Goal: Task Accomplishment & Management: Complete application form

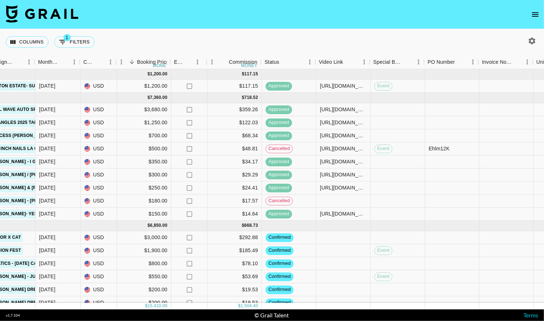
scroll to position [0, 370]
click at [435, 148] on div "Ehlm12K" at bounding box center [438, 148] width 21 height 7
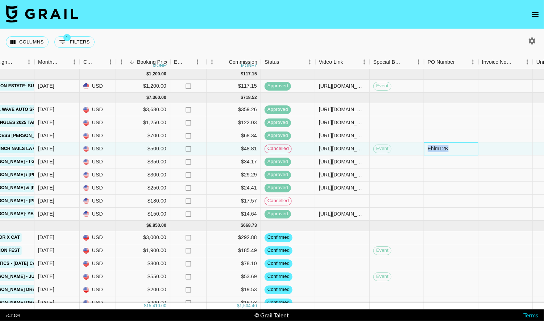
click at [435, 148] on div "Ehlm12K" at bounding box center [438, 148] width 21 height 7
click at [472, 151] on input "Ehlm12K" at bounding box center [450, 149] width 53 height 6
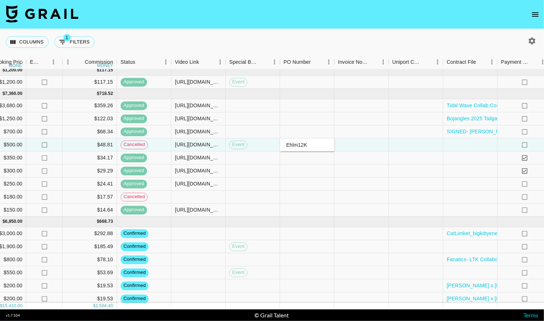
scroll to position [4, 471]
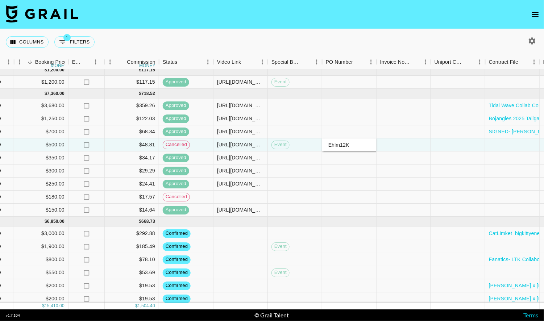
click at [536, 13] on icon "open drawer" at bounding box center [535, 14] width 9 height 9
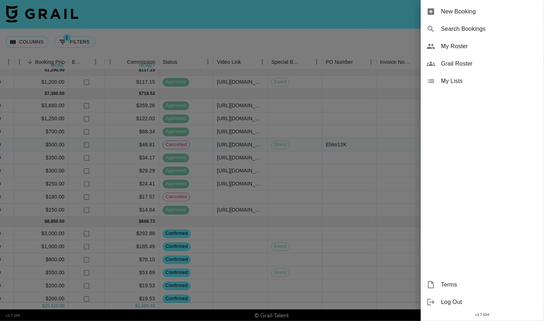
click at [484, 11] on span "New Booking" at bounding box center [489, 11] width 97 height 9
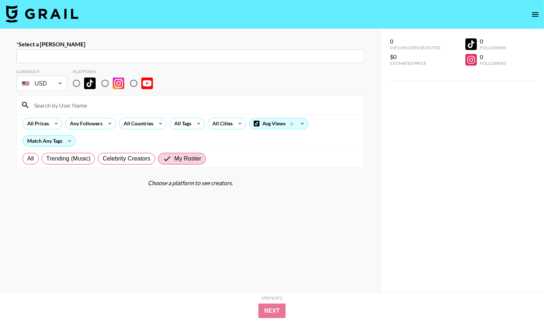
click at [110, 50] on div "​" at bounding box center [190, 56] width 348 height 14
click at [108, 56] on input "text" at bounding box center [190, 56] width 339 height 8
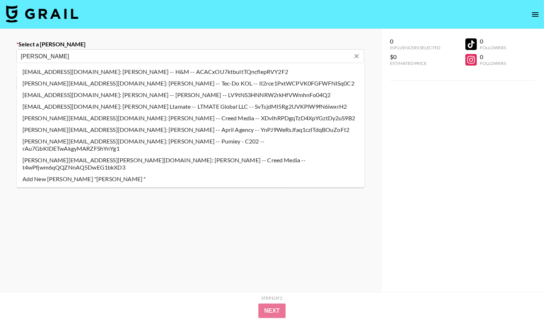
type input "[PERSON_NAME]"
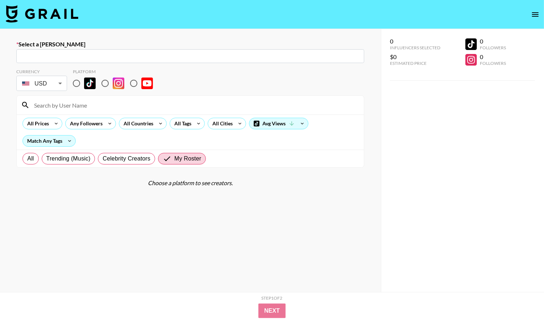
click at [498, 237] on div "0 Influencers Selected $0 Estimated Price 0 Followers 0 Followers" at bounding box center [462, 175] width 163 height 292
click at [538, 13] on icon "open drawer" at bounding box center [535, 14] width 9 height 9
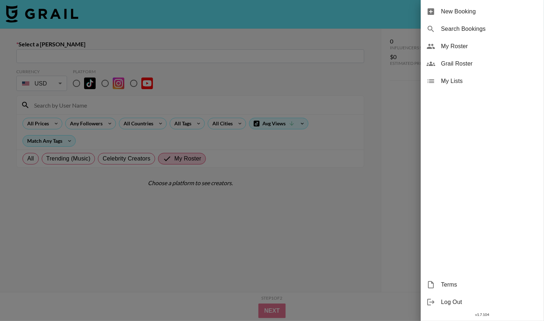
click at [76, 6] on div at bounding box center [272, 160] width 544 height 321
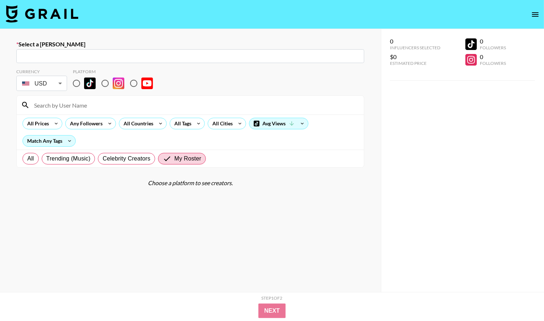
click at [58, 13] on img at bounding box center [42, 13] width 72 height 17
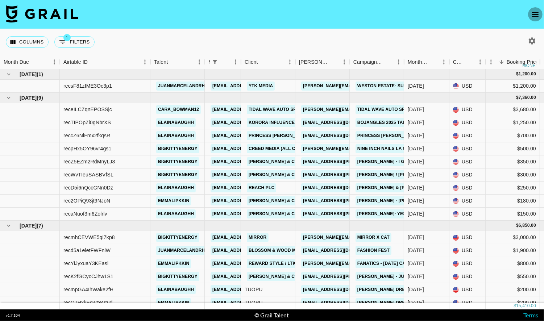
click at [539, 16] on icon "open drawer" at bounding box center [535, 14] width 9 height 9
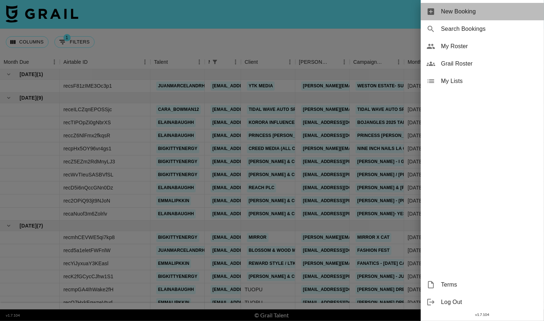
click at [479, 16] on span "New Booking" at bounding box center [489, 11] width 97 height 9
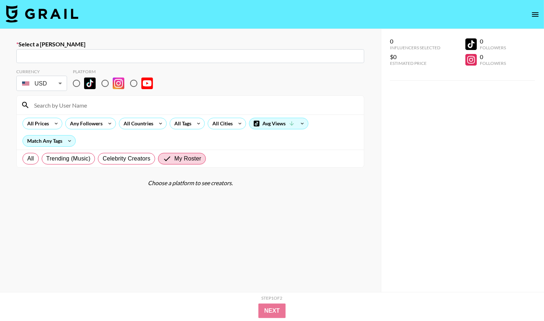
click at [114, 52] on input "text" at bounding box center [190, 56] width 339 height 8
click at [109, 54] on input "text" at bounding box center [190, 56] width 339 height 8
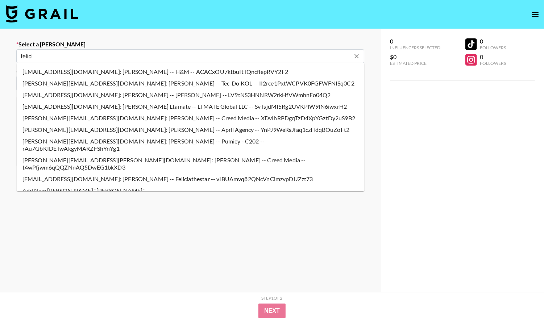
type input "[PERSON_NAME][EMAIL_ADDRESS][PERSON_NAME][DOMAIN_NAME]: [PERSON_NAME] -- Creed …"
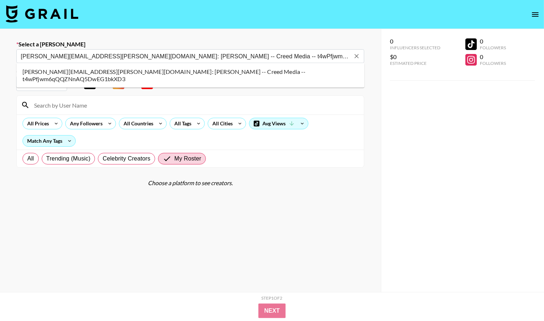
click at [163, 74] on li "[PERSON_NAME][EMAIL_ADDRESS][PERSON_NAME][DOMAIN_NAME]: [PERSON_NAME] -- Creed …" at bounding box center [191, 75] width 348 height 19
select select "Song"
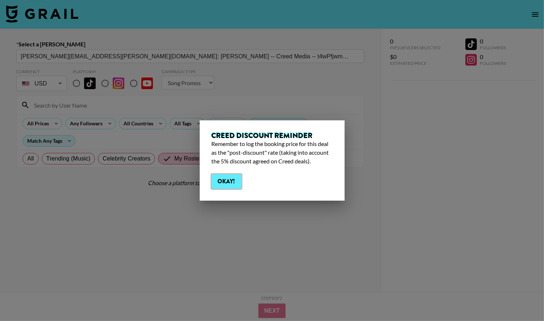
click at [232, 178] on button "Okay!" at bounding box center [227, 181] width 30 height 14
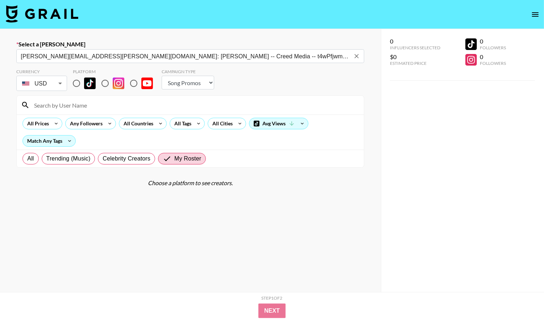
click at [74, 83] on input "radio" at bounding box center [76, 83] width 15 height 15
radio input "true"
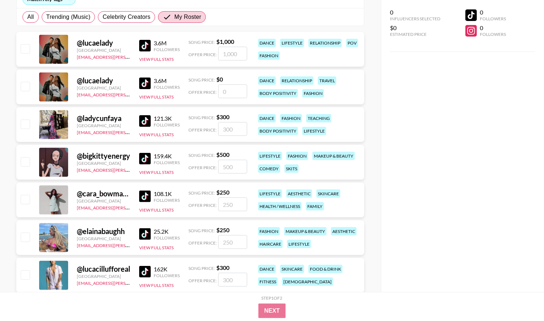
scroll to position [129, 0]
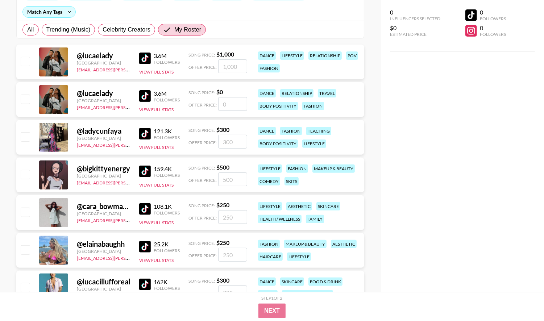
click at [24, 171] on input "checkbox" at bounding box center [25, 174] width 9 height 9
checkbox input "true"
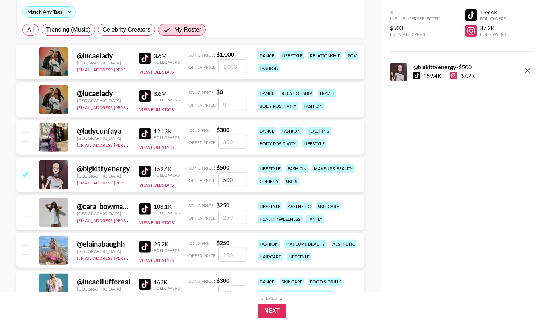
click at [236, 178] on input "500" at bounding box center [232, 179] width 29 height 14
click at [228, 182] on input "500" at bounding box center [232, 179] width 29 height 14
type input "475"
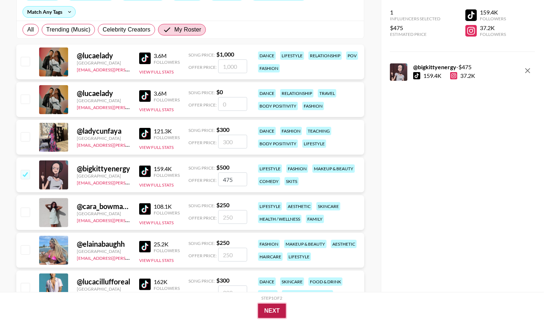
click at [274, 316] on button "Next" at bounding box center [272, 311] width 28 height 14
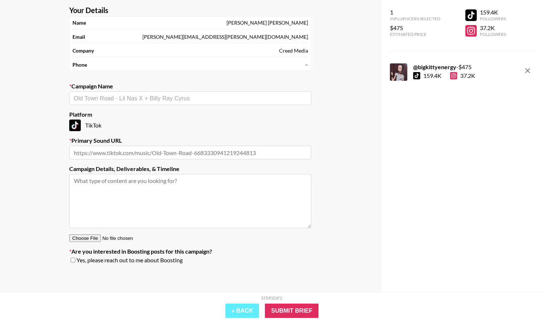
scroll to position [0, 0]
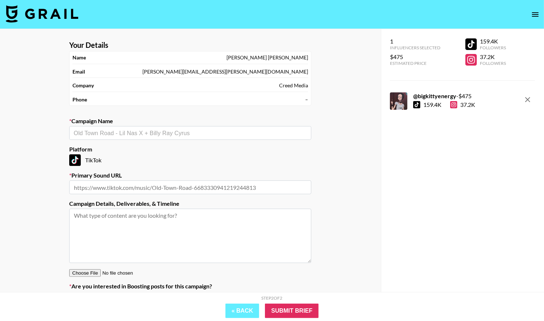
click at [175, 138] on div "​" at bounding box center [190, 133] width 242 height 14
click at [168, 147] on li "Nine Inch Nails LA Concert" at bounding box center [190, 148] width 242 height 12
type input "Nine Inch Nails LA Concert"
type input "[URL][DOMAIN_NAME]"
type textarea "TikTok -- 1 tiktok- focused on concert footage LA show- 9/19 2x tix included"
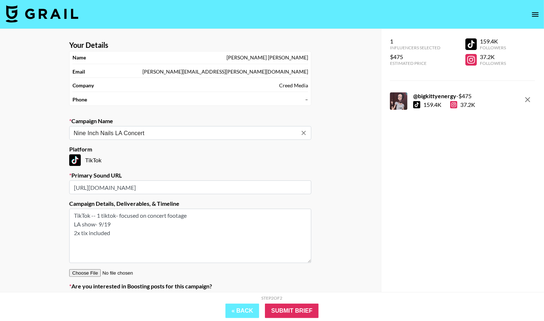
scroll to position [35, 0]
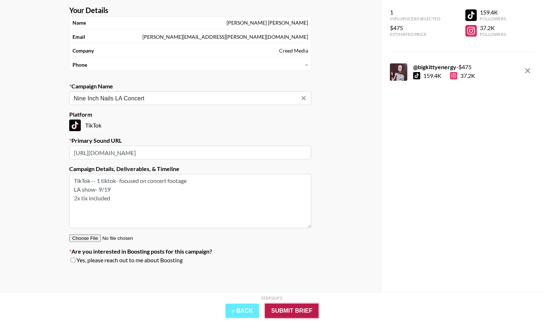
click at [290, 305] on input "Submit Brief" at bounding box center [292, 311] width 54 height 14
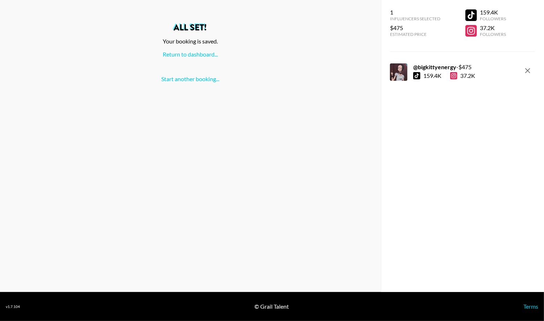
scroll to position [0, 0]
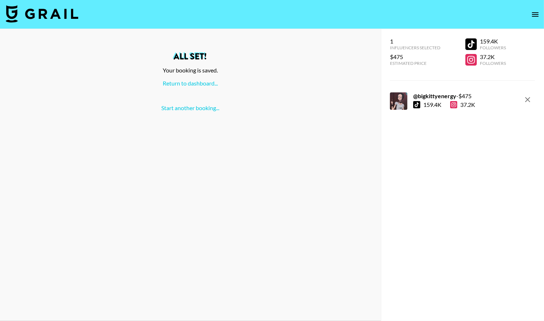
click at [70, 16] on img at bounding box center [42, 13] width 72 height 17
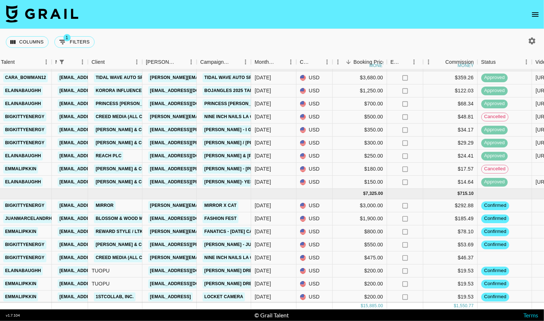
scroll to position [31, 153]
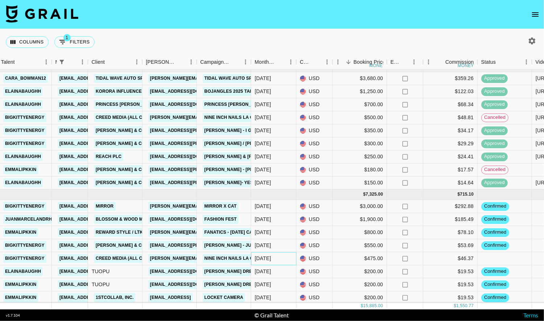
click at [268, 255] on div "[DATE]" at bounding box center [263, 258] width 16 height 7
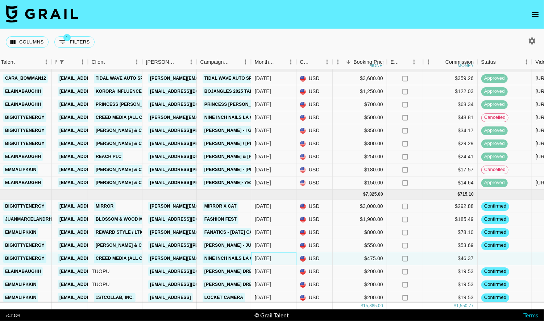
click at [268, 255] on div "[DATE]" at bounding box center [263, 258] width 16 height 7
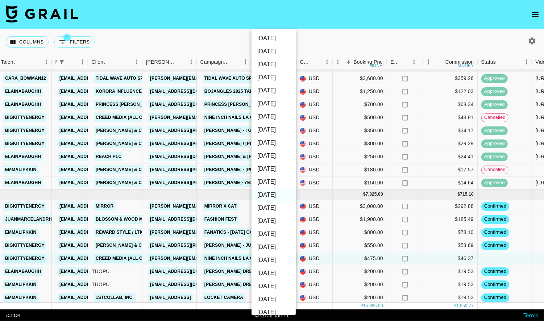
click at [277, 205] on li "[DATE]" at bounding box center [273, 207] width 44 height 13
type input "[DATE]"
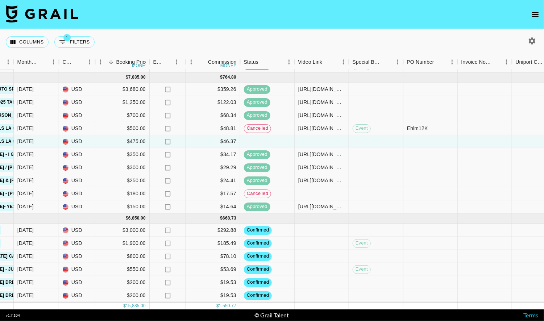
scroll to position [20, 391]
click at [420, 128] on div "Ehlm12K" at bounding box center [416, 128] width 21 height 7
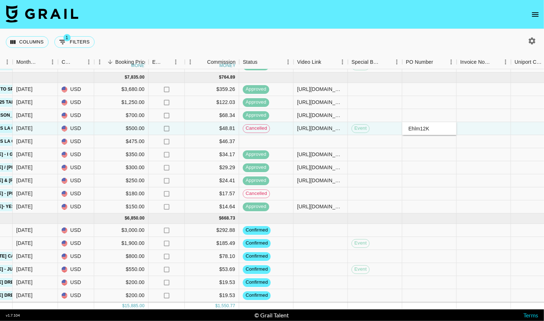
drag, startPoint x: 432, startPoint y: 128, endPoint x: 400, endPoint y: 128, distance: 31.5
click at [400, 128] on div "recpHx5OY96vr4gs1 bigkittyenergy [EMAIL_ADDRESS][PERSON_NAME][DOMAIN_NAME] Cree…" at bounding box center [210, 128] width 1203 height 13
click at [414, 138] on div at bounding box center [429, 141] width 54 height 13
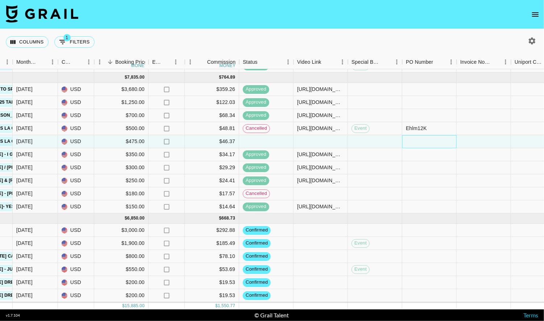
click at [414, 138] on div at bounding box center [429, 141] width 54 height 13
type input "Ehlm12K"
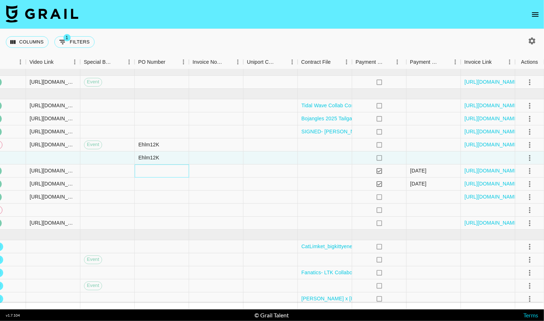
scroll to position [4, 659]
click at [530, 154] on icon "select merge strategy" at bounding box center [529, 158] width 9 height 9
click at [519, 174] on li "Confirm" at bounding box center [520, 173] width 47 height 13
click at [287, 159] on div at bounding box center [271, 158] width 54 height 13
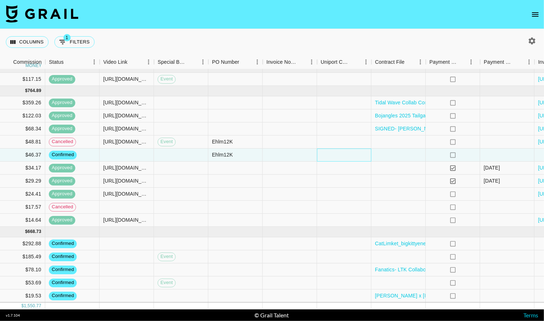
scroll to position [7, 584]
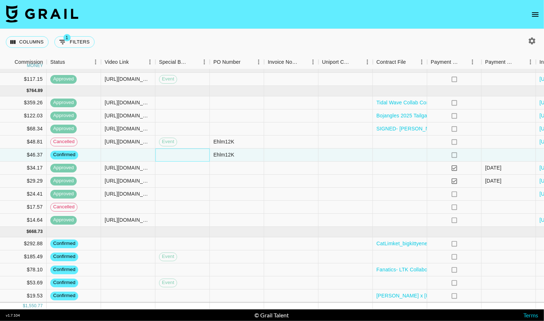
click at [172, 154] on div at bounding box center [182, 155] width 54 height 13
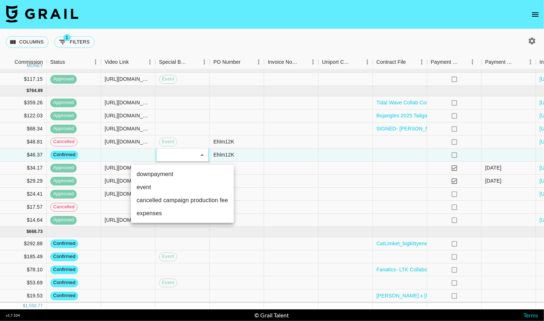
click at [168, 186] on li "event" at bounding box center [182, 187] width 103 height 13
type input "event"
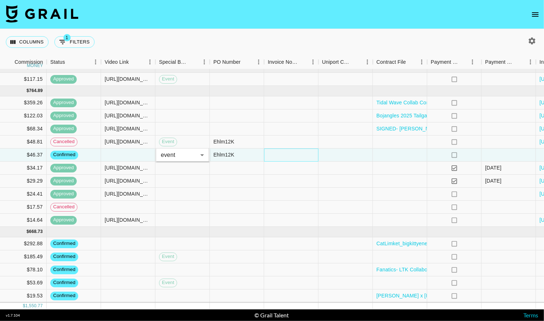
click at [280, 154] on div at bounding box center [291, 155] width 54 height 13
click at [131, 140] on div "[URL][DOMAIN_NAME]" at bounding box center [128, 141] width 47 height 7
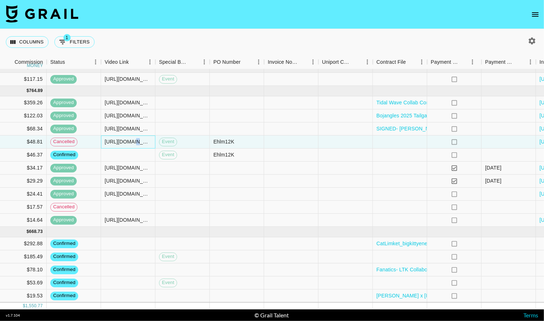
click at [131, 140] on div "[URL][DOMAIN_NAME]" at bounding box center [128, 141] width 47 height 7
click at [128, 155] on div at bounding box center [128, 155] width 54 height 13
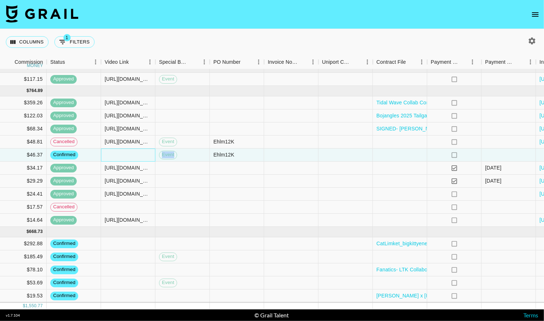
click at [128, 155] on div at bounding box center [128, 155] width 54 height 13
type input "[URL][DOMAIN_NAME]"
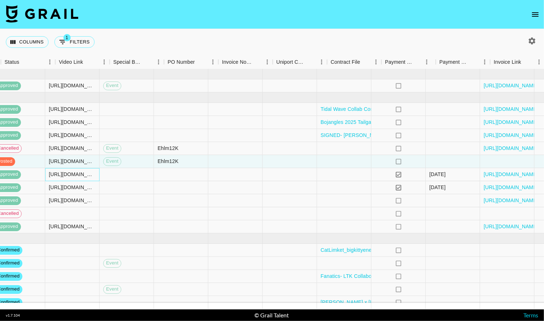
scroll to position [0, 659]
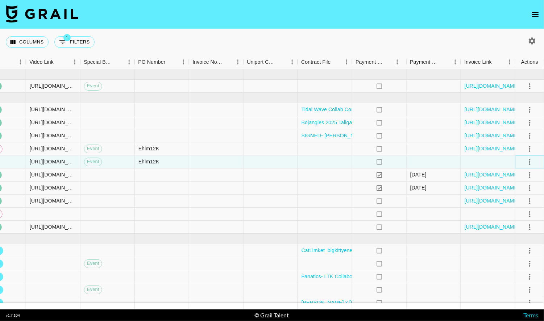
click at [531, 164] on icon "select merge strategy" at bounding box center [529, 162] width 9 height 9
click at [512, 227] on div "Approve" at bounding box center [514, 229] width 22 height 9
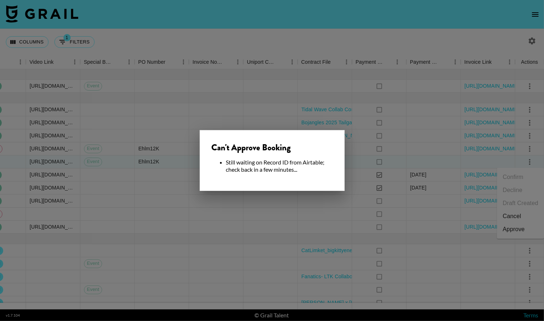
click at [415, 171] on div at bounding box center [272, 160] width 544 height 321
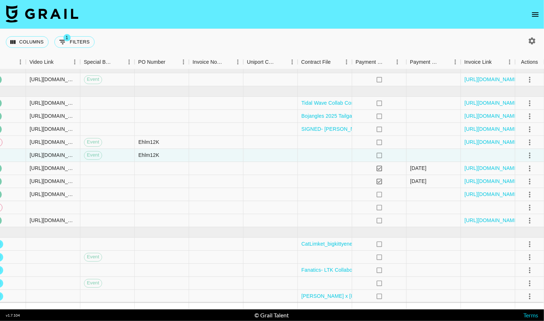
scroll to position [9, 659]
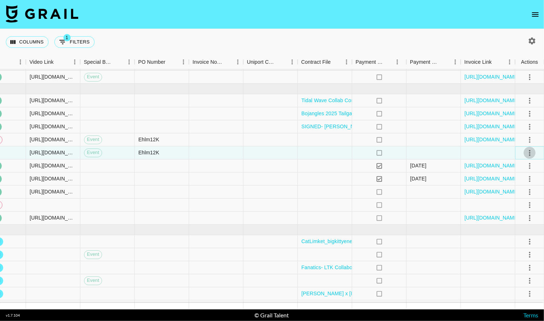
click at [531, 153] on icon "select merge strategy" at bounding box center [529, 153] width 9 height 9
click at [519, 215] on li "Approve" at bounding box center [520, 220] width 47 height 13
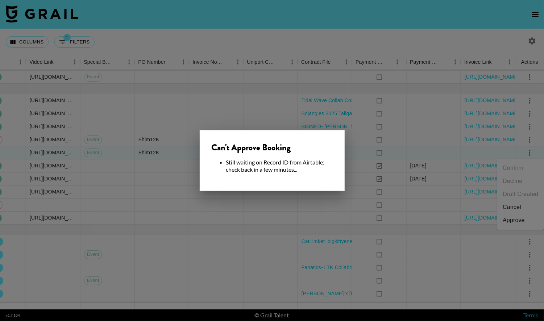
click at [398, 192] on div at bounding box center [272, 160] width 544 height 321
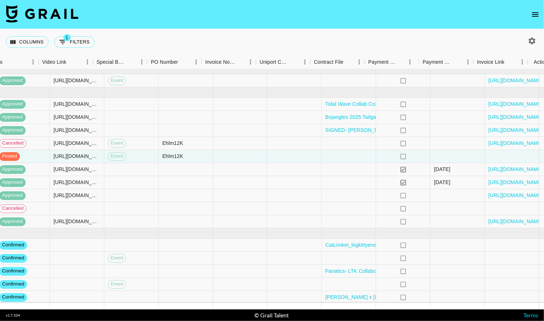
scroll to position [0, 659]
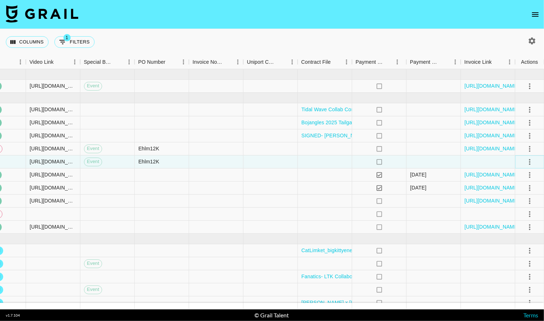
click at [525, 163] on icon "select merge strategy" at bounding box center [529, 162] width 9 height 9
click at [506, 228] on div "Approve" at bounding box center [514, 229] width 22 height 9
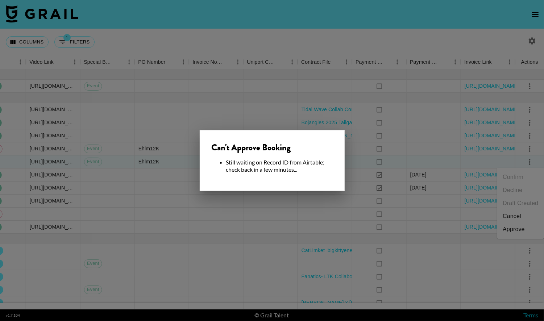
click at [327, 203] on div at bounding box center [272, 160] width 544 height 321
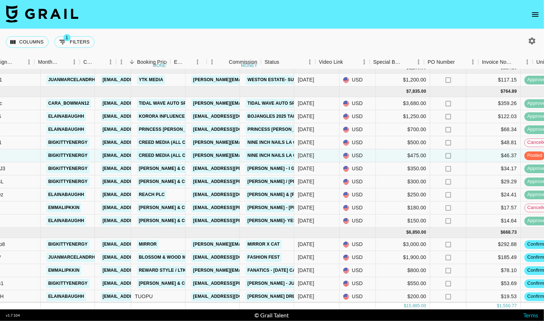
scroll to position [6, 0]
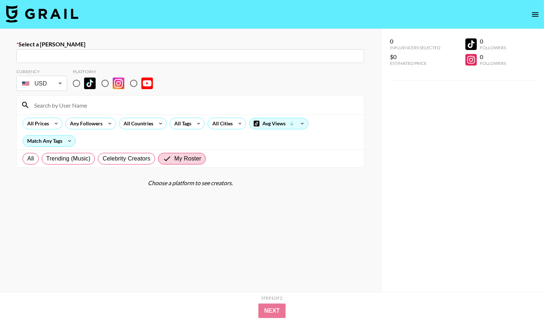
click at [50, 16] on img at bounding box center [42, 13] width 72 height 17
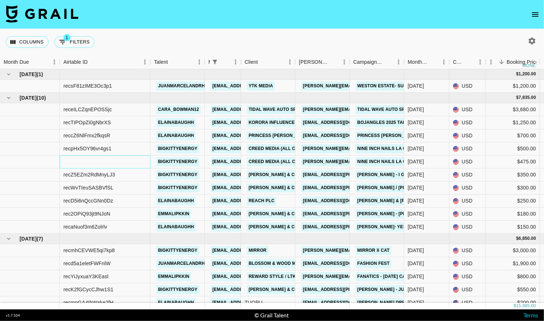
click at [101, 159] on div at bounding box center [105, 161] width 91 height 13
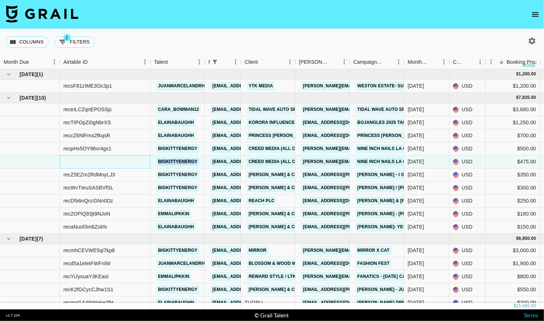
click at [101, 159] on div at bounding box center [105, 161] width 91 height 13
click at [94, 162] on div at bounding box center [105, 161] width 91 height 13
click at [535, 16] on icon "open drawer" at bounding box center [535, 14] width 7 height 4
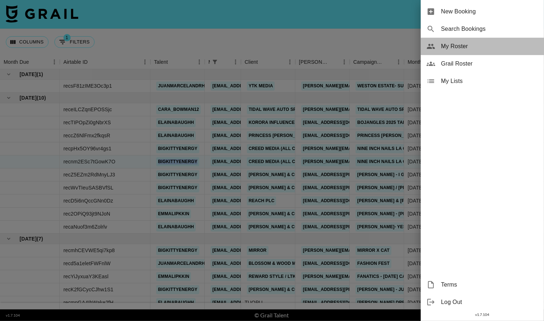
click at [492, 51] on div "My Roster" at bounding box center [482, 46] width 123 height 17
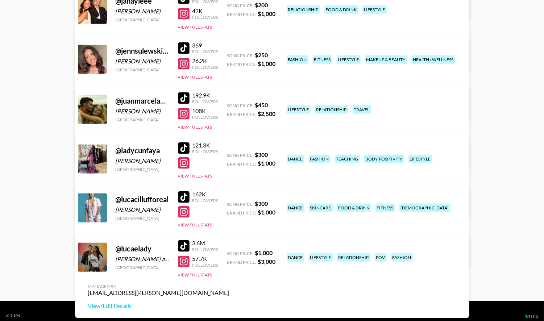
scroll to position [332, 0]
